Goal: Navigation & Orientation: Find specific page/section

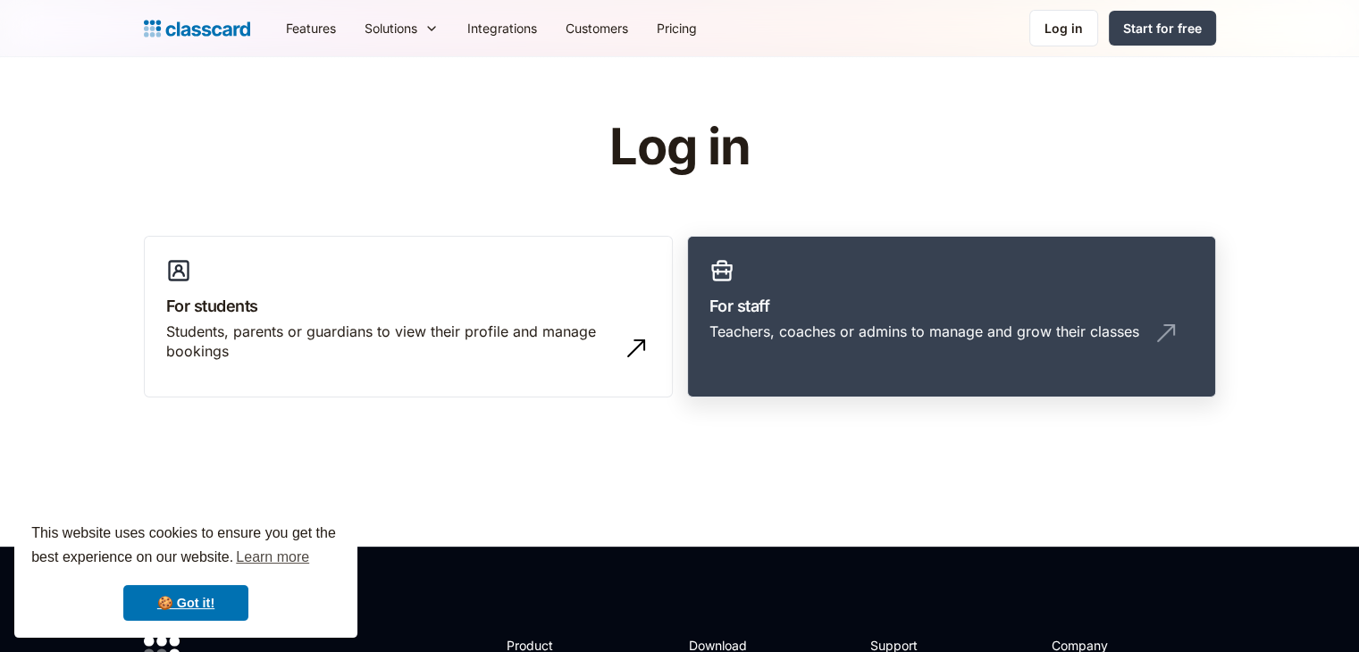
click at [894, 348] on div "Teachers, coaches or admins to manage and grow their classes" at bounding box center [952, 339] width 484 height 34
